Goal: Navigation & Orientation: Find specific page/section

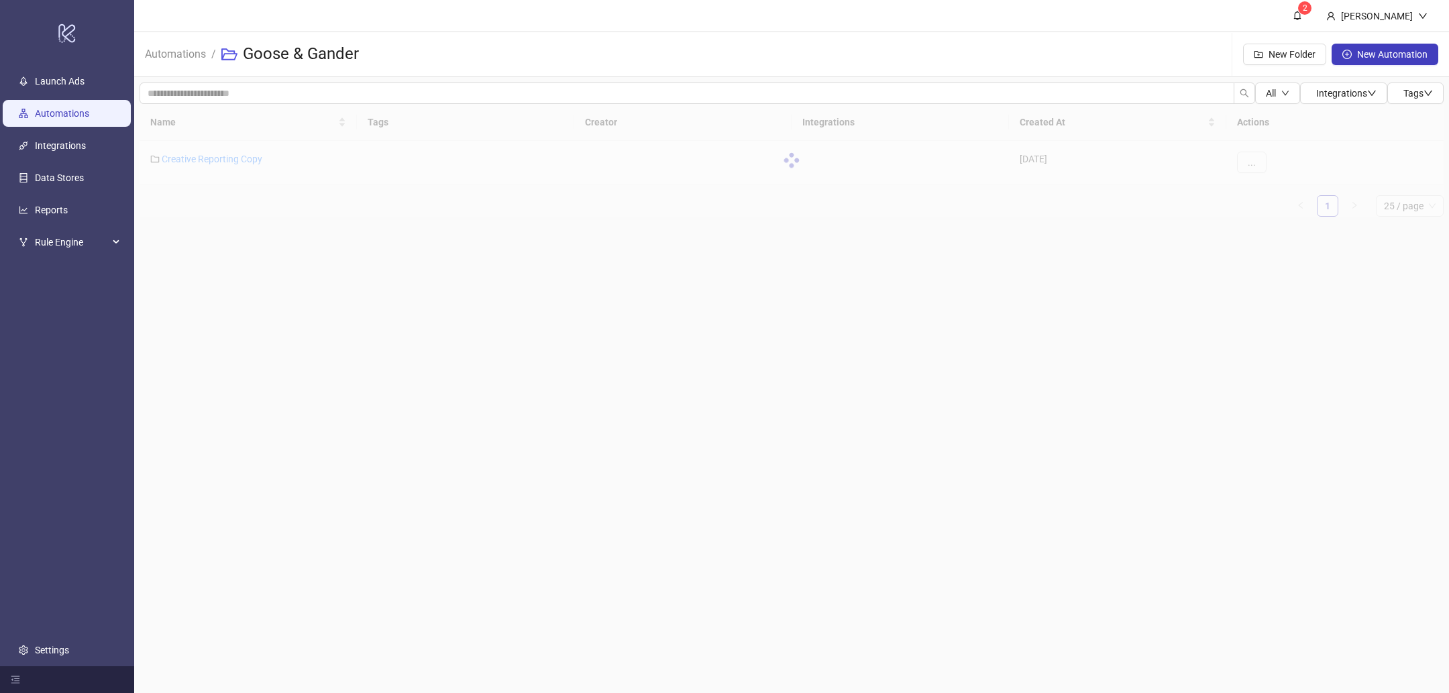
click at [40, 115] on link "Automations" at bounding box center [62, 113] width 54 height 11
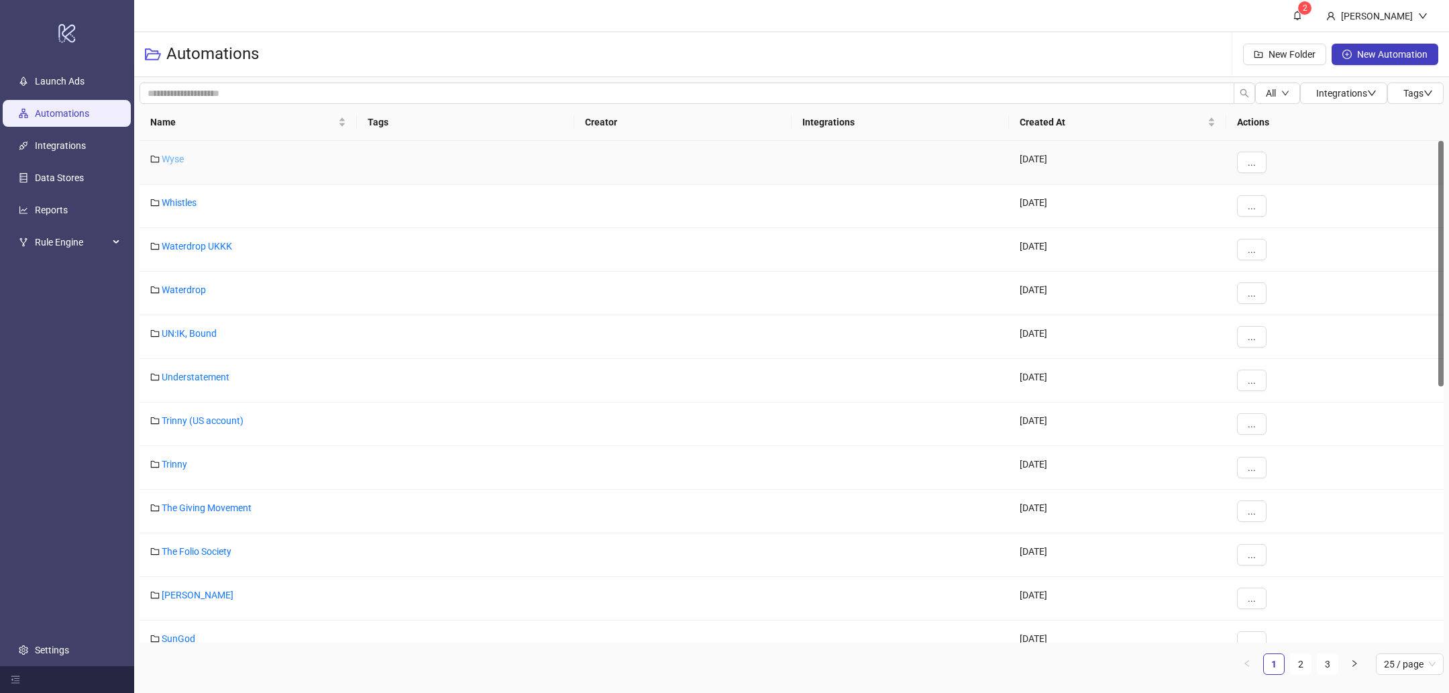
click at [173, 160] on link "Wyse" at bounding box center [173, 159] width 22 height 11
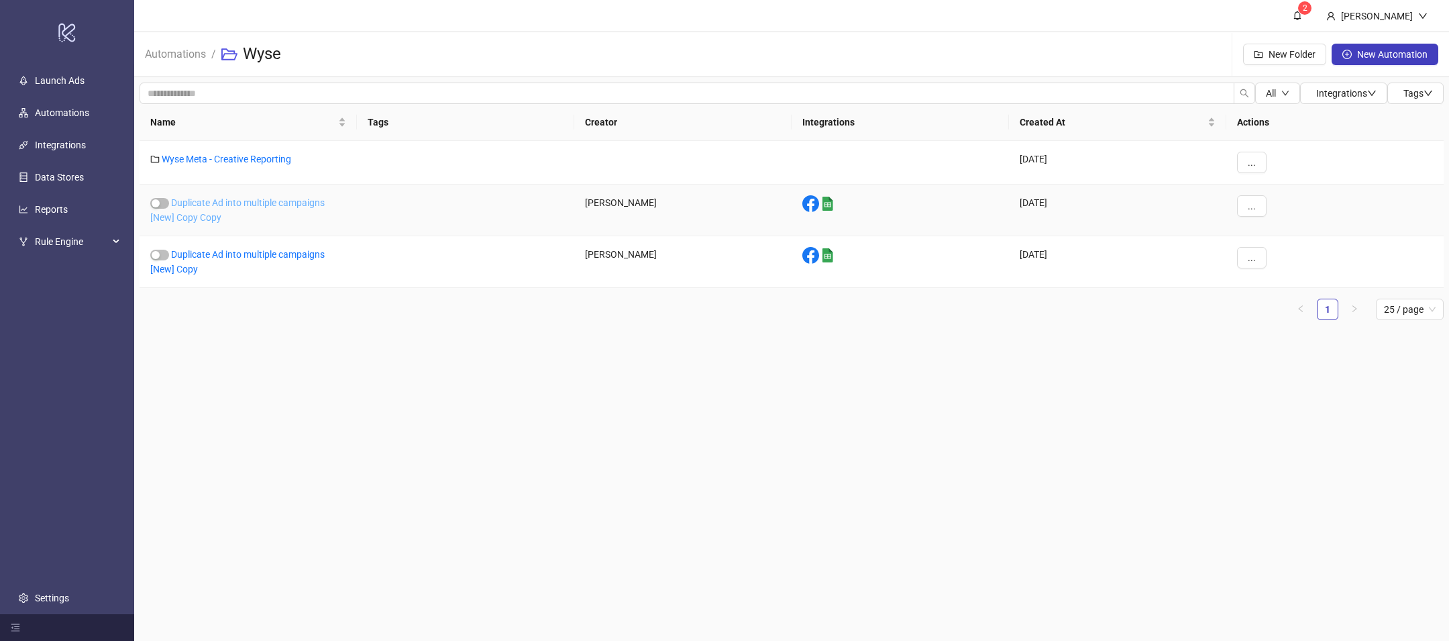
click at [198, 204] on link "Duplicate Ad into multiple campaigns [New] Copy Copy" at bounding box center [237, 209] width 174 height 25
